Goal: Information Seeking & Learning: Learn about a topic

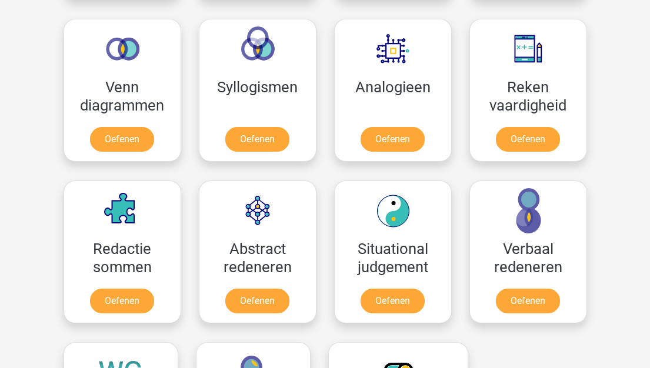
scroll to position [706, 0]
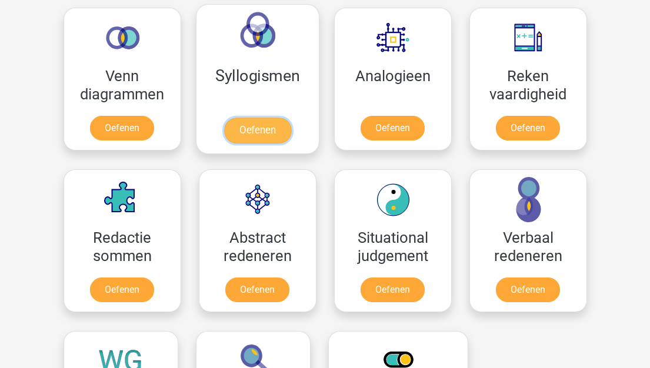
click at [265, 126] on link "Oefenen" at bounding box center [256, 131] width 67 height 26
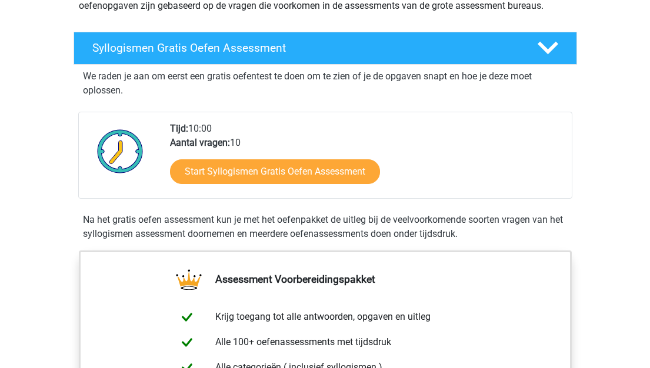
scroll to position [176, 0]
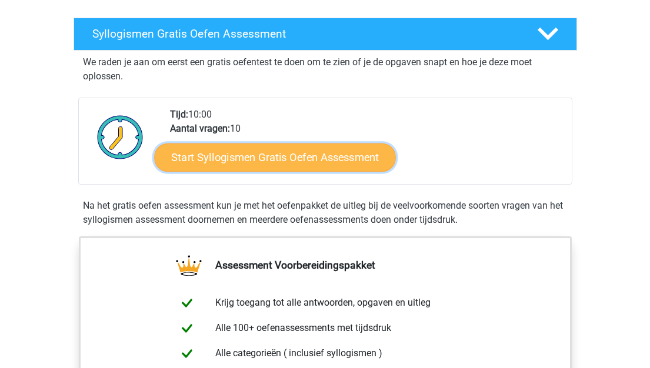
click at [345, 159] on link "Start Syllogismen Gratis Oefen Assessment" at bounding box center [275, 157] width 242 height 28
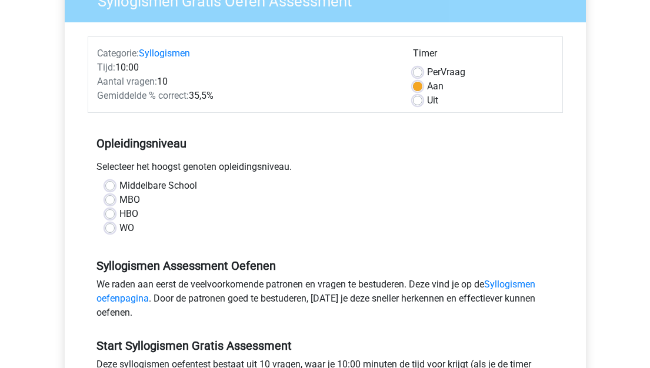
scroll to position [118, 0]
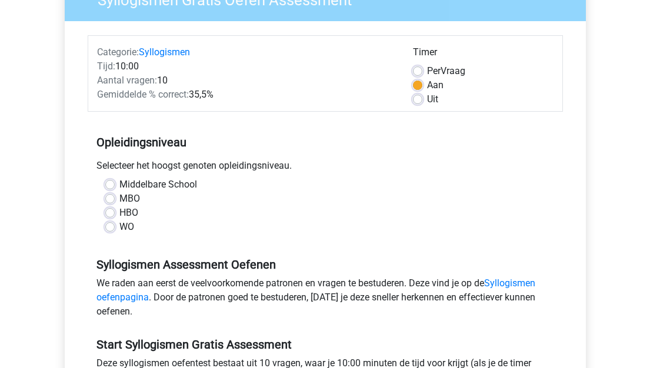
click at [119, 225] on label "WO" at bounding box center [126, 227] width 15 height 14
click at [110, 225] on input "WO" at bounding box center [109, 226] width 9 height 12
radio input "true"
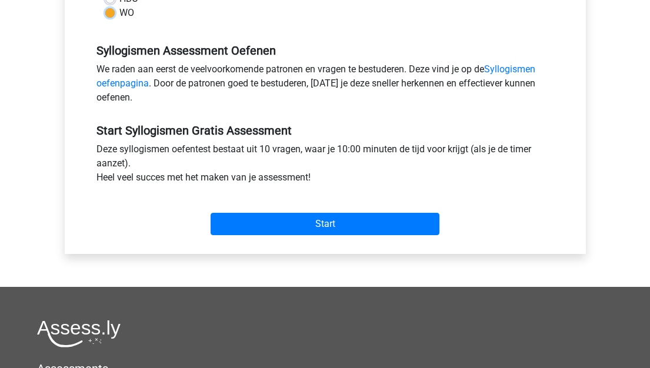
scroll to position [353, 0]
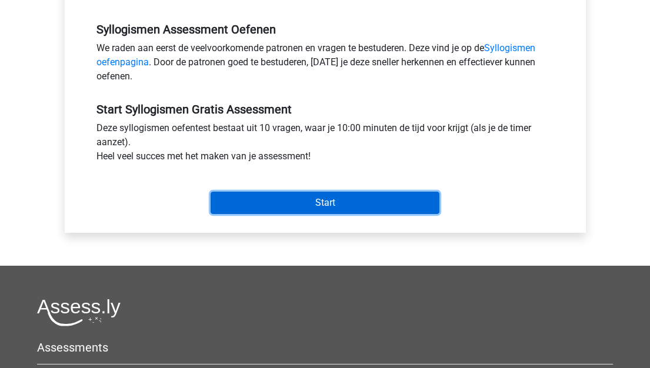
click at [353, 199] on input "Start" at bounding box center [324, 203] width 229 height 22
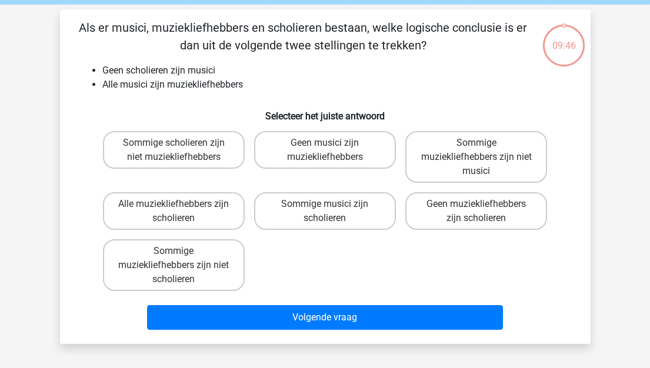
scroll to position [59, 0]
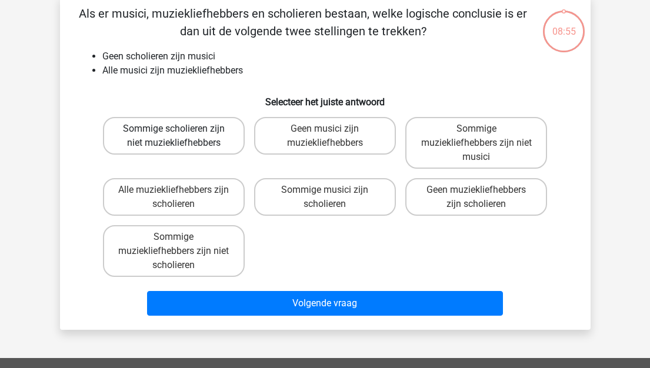
click at [214, 133] on label "Sommige scholieren zijn niet muziekliefhebbers" at bounding box center [174, 136] width 142 height 38
click at [181, 133] on input "Sommige scholieren zijn niet muziekliefhebbers" at bounding box center [177, 133] width 8 height 8
radio input "true"
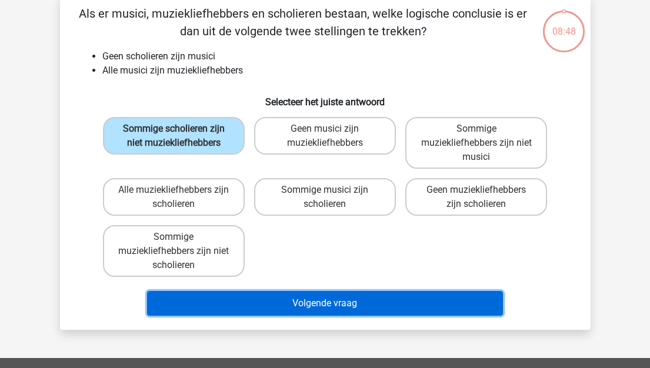
click at [335, 307] on button "Volgende vraag" at bounding box center [325, 303] width 356 height 25
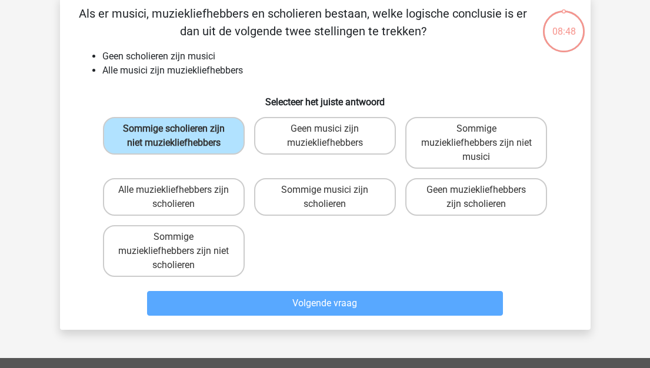
scroll to position [54, 0]
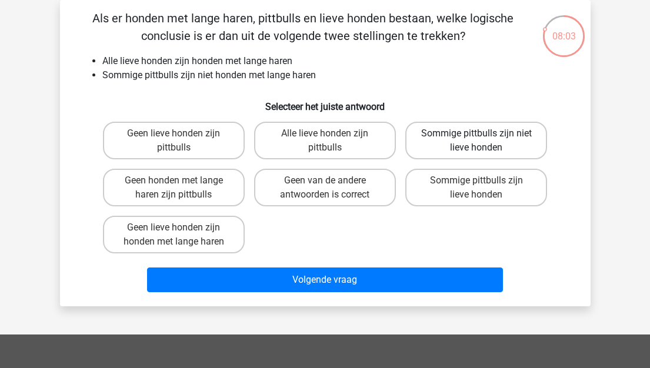
click at [481, 145] on label "Sommige pittbulls zijn niet lieve honden" at bounding box center [476, 141] width 142 height 38
click at [481, 141] on input "Sommige pittbulls zijn niet lieve honden" at bounding box center [480, 137] width 8 height 8
radio input "true"
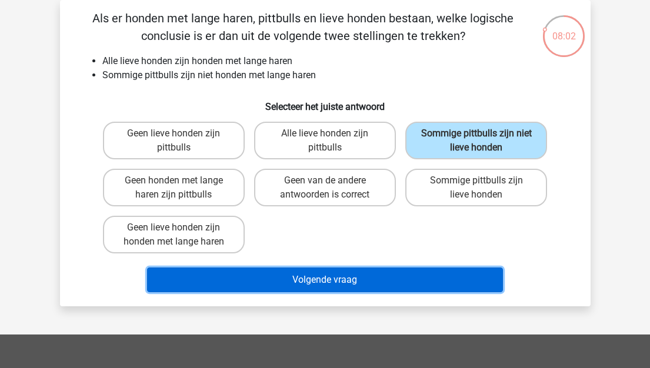
click at [397, 285] on button "Volgende vraag" at bounding box center [325, 280] width 356 height 25
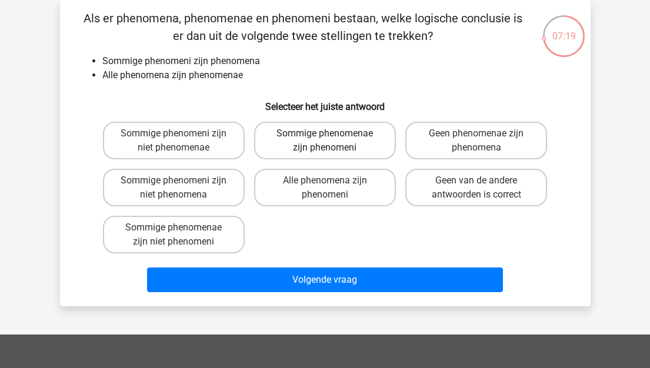
click at [352, 146] on label "Sommige phenomenae zijn phenomeni" at bounding box center [325, 141] width 142 height 38
click at [332, 141] on input "Sommige phenomenae zijn phenomeni" at bounding box center [329, 137] width 8 height 8
radio input "true"
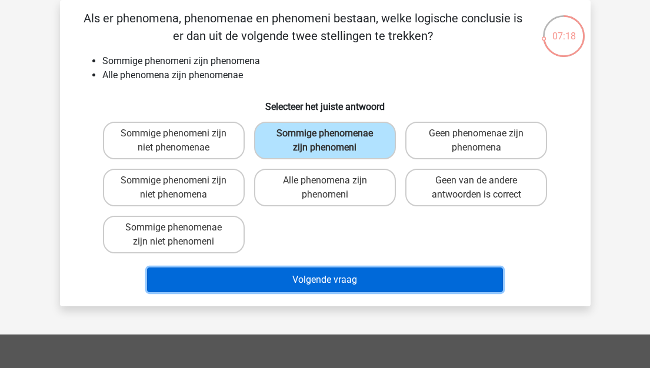
click at [379, 278] on button "Volgende vraag" at bounding box center [325, 280] width 356 height 25
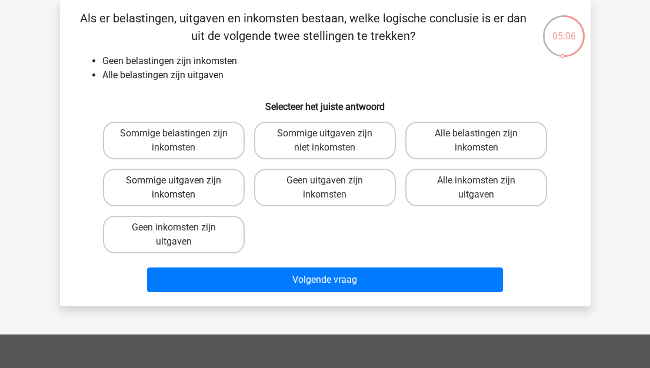
click at [203, 189] on label "Sommige uitgaven zijn inkomsten" at bounding box center [174, 188] width 142 height 38
click at [181, 188] on input "Sommige uitgaven zijn inkomsten" at bounding box center [177, 184] width 8 height 8
radio input "true"
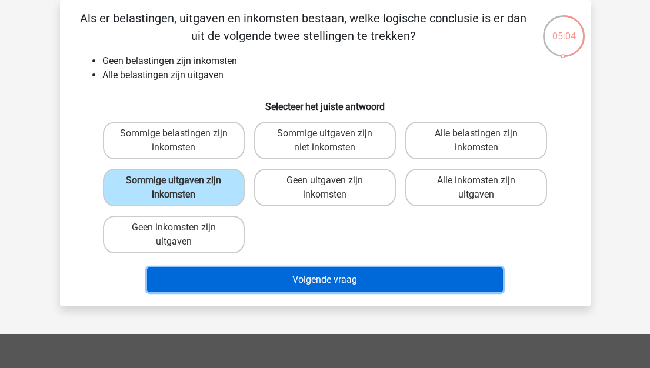
click at [339, 282] on button "Volgende vraag" at bounding box center [325, 280] width 356 height 25
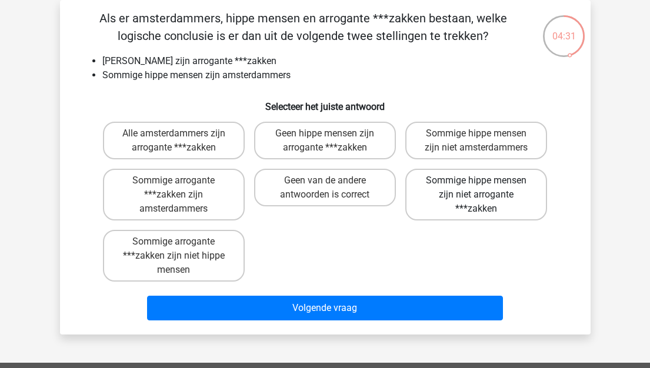
click at [460, 191] on label "Sommige hippe mensen zijn niet arrogante ***zakken" at bounding box center [476, 195] width 142 height 52
click at [476, 188] on input "Sommige hippe mensen zijn niet arrogante ***zakken" at bounding box center [480, 184] width 8 height 8
radio input "true"
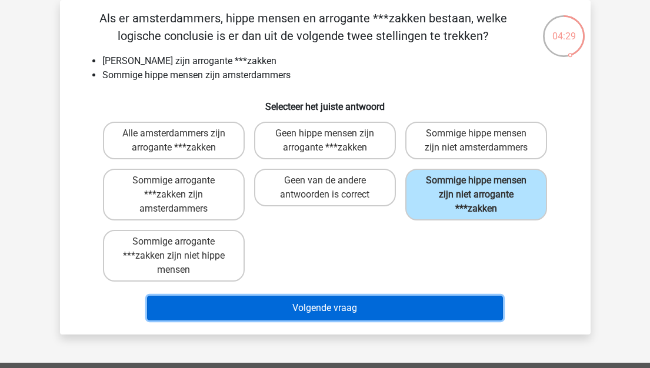
click at [396, 305] on button "Volgende vraag" at bounding box center [325, 308] width 356 height 25
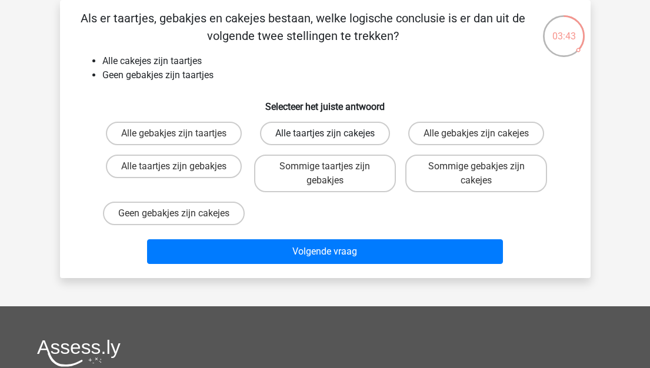
click at [322, 135] on label "Alle taartjes zijn cakejes" at bounding box center [325, 134] width 130 height 24
click at [325, 135] on input "Alle taartjes zijn cakejes" at bounding box center [329, 137] width 8 height 8
radio input "true"
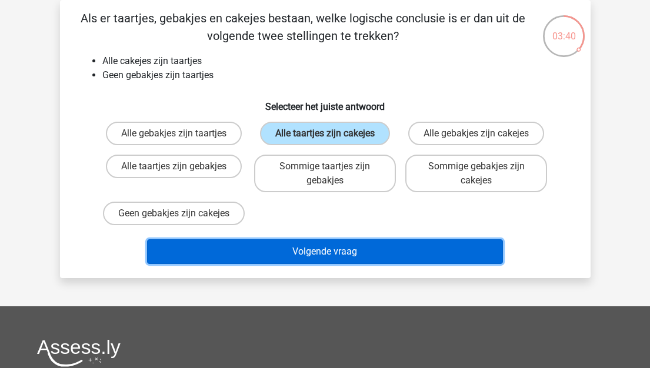
click at [346, 264] on button "Volgende vraag" at bounding box center [325, 251] width 356 height 25
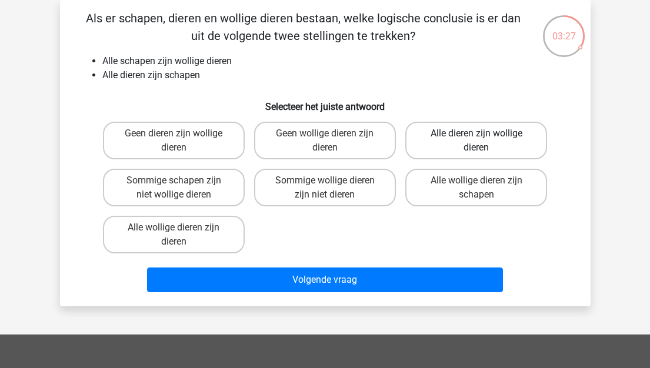
click at [481, 142] on label "Alle dieren zijn wollige dieren" at bounding box center [476, 141] width 142 height 38
click at [481, 141] on input "Alle dieren zijn wollige dieren" at bounding box center [480, 137] width 8 height 8
radio input "true"
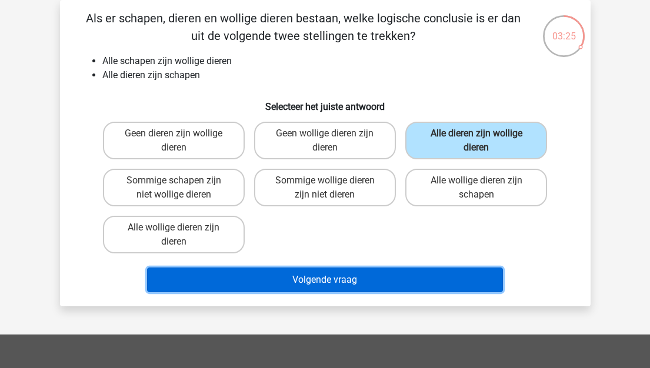
click at [408, 280] on button "Volgende vraag" at bounding box center [325, 280] width 356 height 25
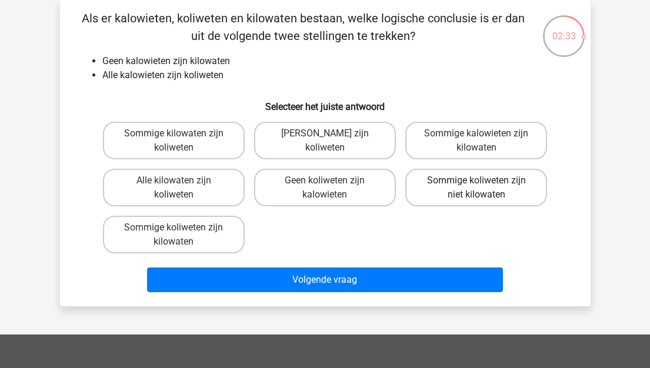
click at [473, 193] on label "Sommige koliweten zijn niet kilowaten" at bounding box center [476, 188] width 142 height 38
click at [476, 188] on input "Sommige koliweten zijn niet kilowaten" at bounding box center [480, 184] width 8 height 8
radio input "true"
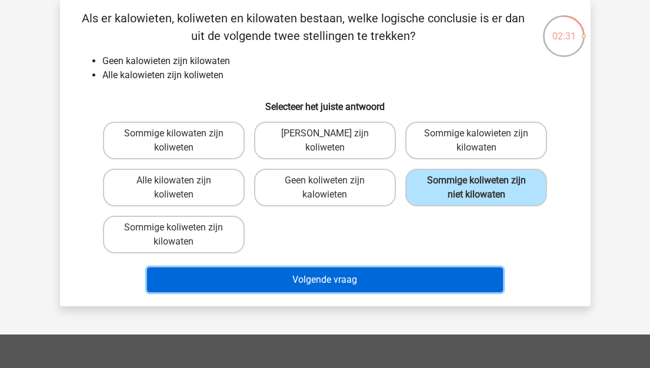
click at [351, 283] on button "Volgende vraag" at bounding box center [325, 280] width 356 height 25
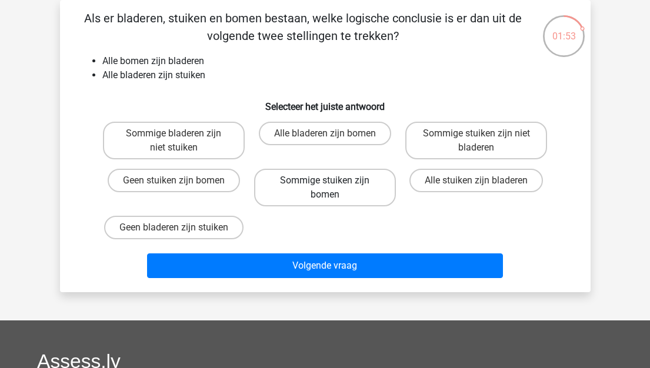
click at [373, 195] on label "Sommige stuiken zijn bomen" at bounding box center [325, 188] width 142 height 38
click at [332, 188] on input "Sommige stuiken zijn bomen" at bounding box center [329, 184] width 8 height 8
radio input "true"
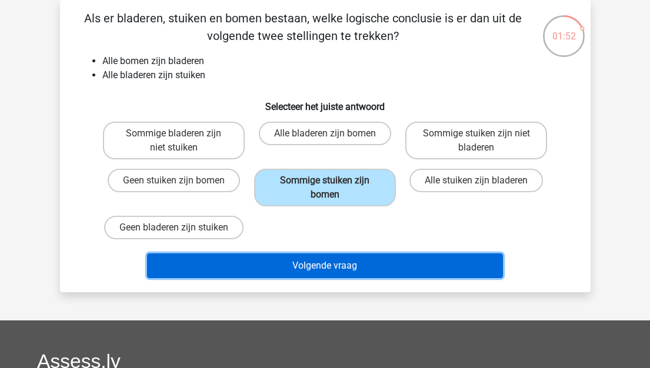
click at [356, 264] on button "Volgende vraag" at bounding box center [325, 265] width 356 height 25
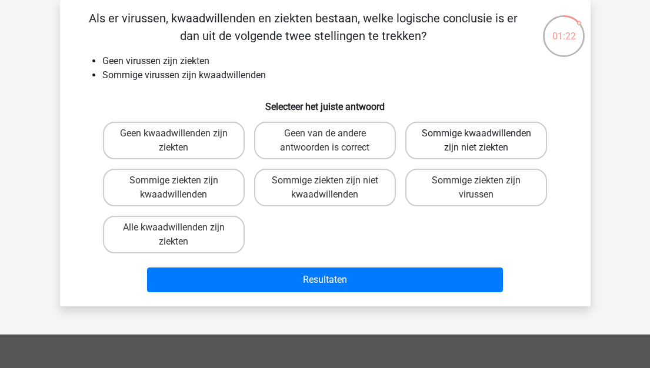
click at [466, 147] on label "Sommige kwaadwillenden zijn niet ziekten" at bounding box center [476, 141] width 142 height 38
click at [476, 141] on input "Sommige kwaadwillenden zijn niet ziekten" at bounding box center [480, 137] width 8 height 8
radio input "true"
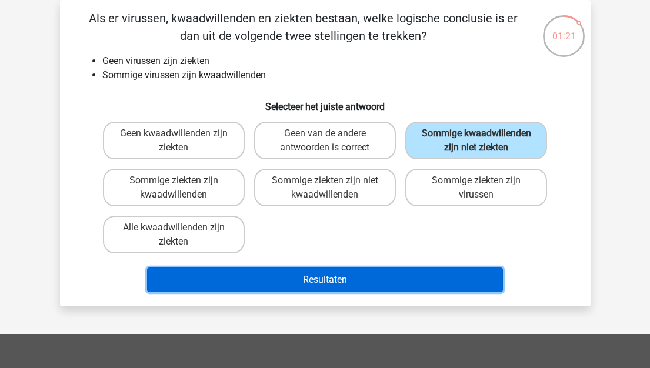
click at [413, 280] on button "Resultaten" at bounding box center [325, 280] width 356 height 25
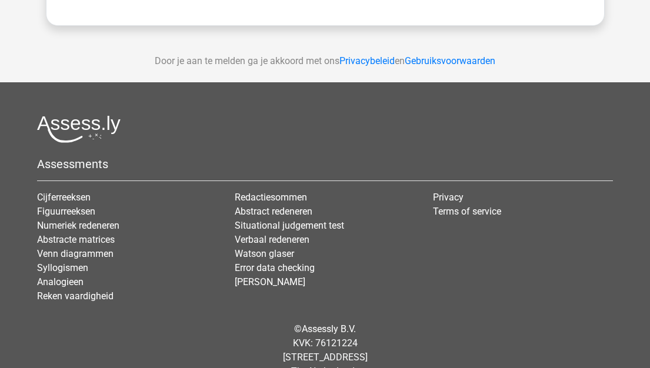
scroll to position [297, 0]
